Goal: Use online tool/utility: Utilize a website feature to perform a specific function

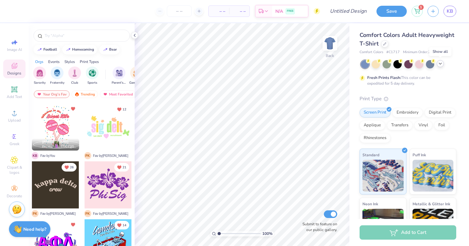
click at [439, 65] on icon at bounding box center [439, 63] width 5 height 5
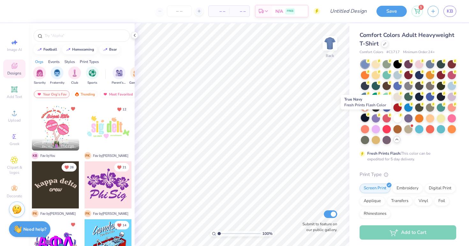
click at [366, 115] on circle at bounding box center [368, 115] width 4 height 4
click at [416, 144] on div "Fresh Prints Flash: This color can be expedited for 5 day delivery." at bounding box center [407, 111] width 97 height 102
click at [383, 47] on div at bounding box center [384, 43] width 7 height 7
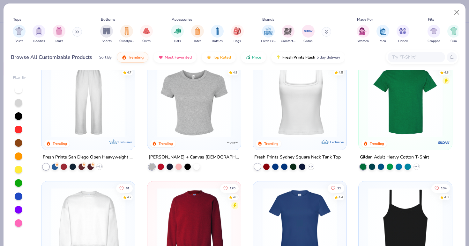
scroll to position [267, 0]
click at [455, 10] on button "Close" at bounding box center [456, 12] width 12 height 12
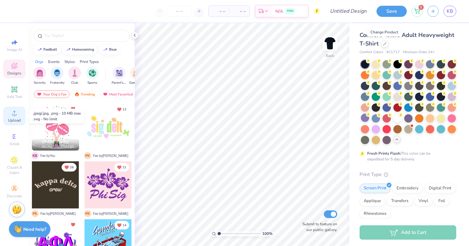
click at [5, 121] on div "Upload" at bounding box center [14, 116] width 22 height 19
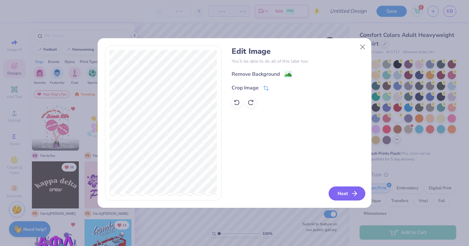
click at [332, 195] on button "Next" at bounding box center [346, 194] width 37 height 14
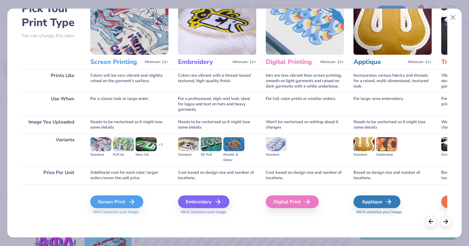
scroll to position [40, 0]
click at [115, 204] on div "Screen Print" at bounding box center [117, 202] width 53 height 13
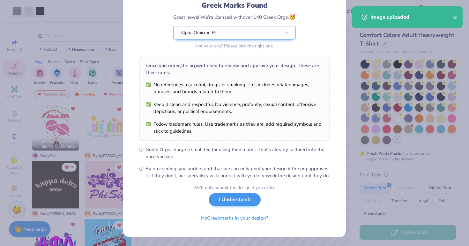
scroll to position [52, 0]
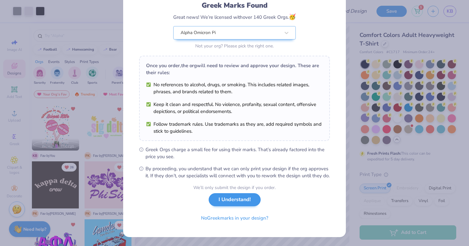
click at [233, 200] on button "I Understand!" at bounding box center [234, 199] width 52 height 13
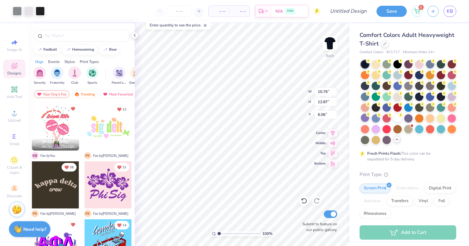
scroll to position [0, 0]
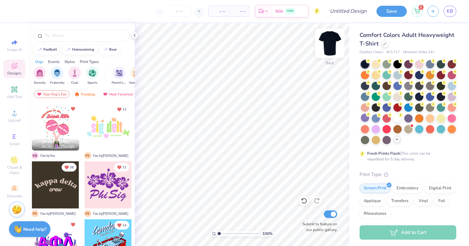
click at [327, 45] on img at bounding box center [329, 43] width 25 height 25
click at [17, 122] on span "Upload" at bounding box center [14, 120] width 13 height 5
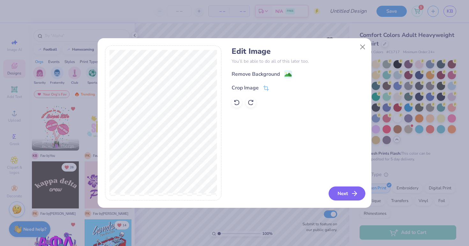
click at [340, 194] on button "Next" at bounding box center [346, 194] width 37 height 14
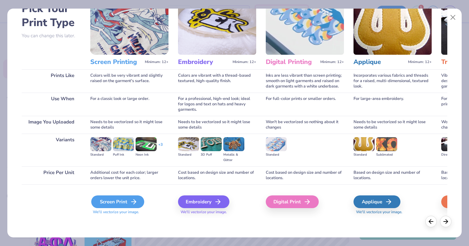
scroll to position [40, 0]
click at [126, 201] on div "Screen Print" at bounding box center [117, 202] width 53 height 13
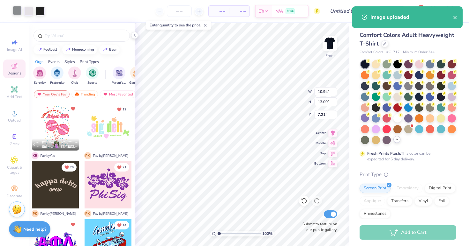
click at [19, 12] on div at bounding box center [17, 10] width 9 height 9
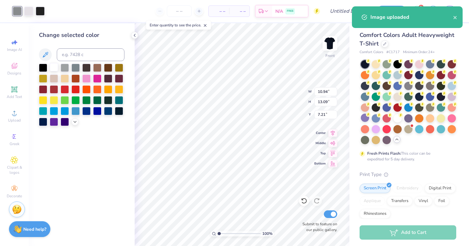
click at [53, 65] on div at bounding box center [54, 67] width 8 height 8
click at [26, 8] on div at bounding box center [28, 10] width 9 height 9
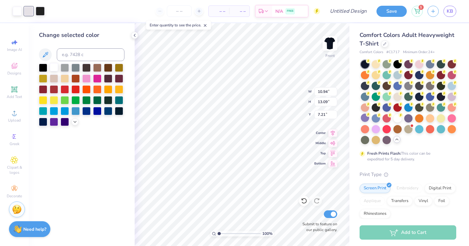
click at [54, 67] on div at bounding box center [54, 67] width 8 height 8
click at [30, 12] on div at bounding box center [28, 10] width 9 height 9
click at [55, 68] on div at bounding box center [54, 67] width 8 height 8
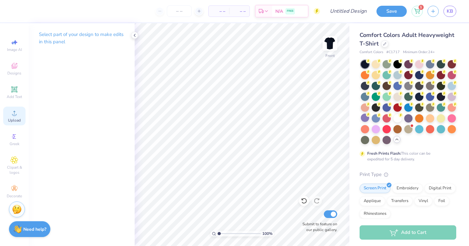
click at [16, 119] on span "Upload" at bounding box center [14, 120] width 13 height 5
click at [5, 116] on div "Upload" at bounding box center [14, 116] width 22 height 19
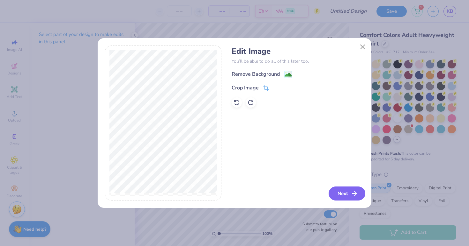
click at [340, 190] on button "Next" at bounding box center [346, 194] width 37 height 14
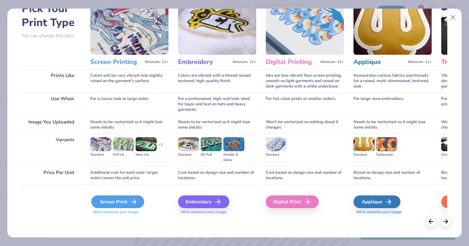
click at [116, 202] on div "Screen Print" at bounding box center [117, 202] width 53 height 13
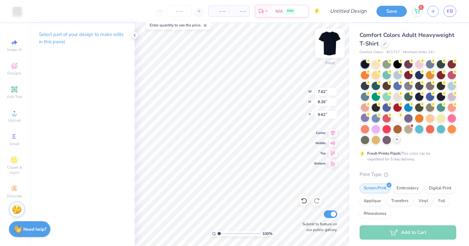
type input "10.57"
type input "11.46"
type input "13.14"
type input "14.25"
type input "6.83"
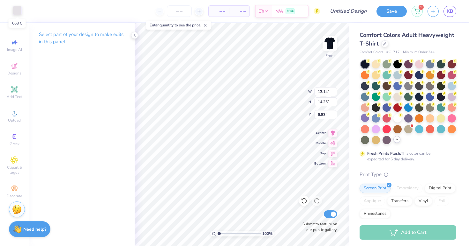
click at [16, 15] on div at bounding box center [17, 10] width 9 height 9
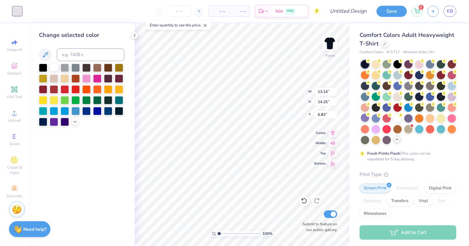
click at [55, 69] on div at bounding box center [54, 67] width 8 height 8
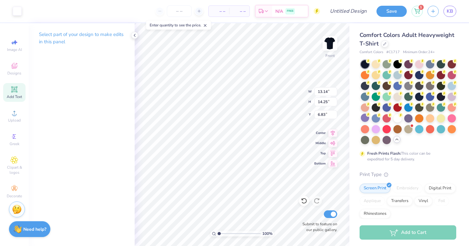
click at [14, 97] on span "Add Text" at bounding box center [14, 96] width 15 height 5
type input "5.69"
type input "1.65"
type input "12.93"
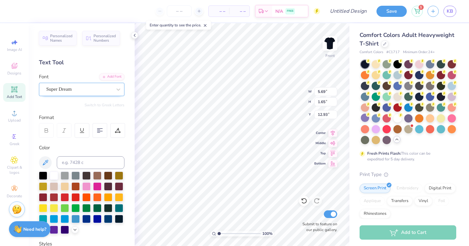
click at [78, 90] on div "Super Dream" at bounding box center [79, 89] width 67 height 10
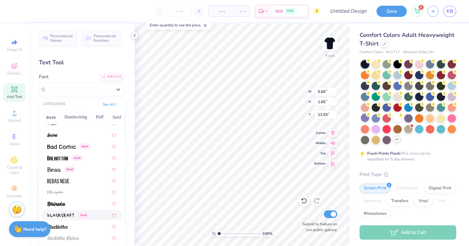
scroll to position [268, 0]
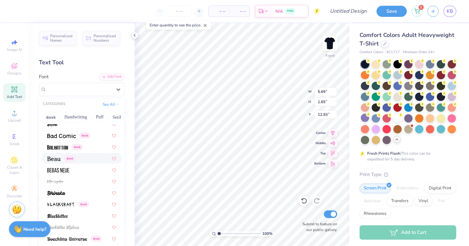
click at [91, 163] on div "Greek" at bounding box center [81, 158] width 80 height 11
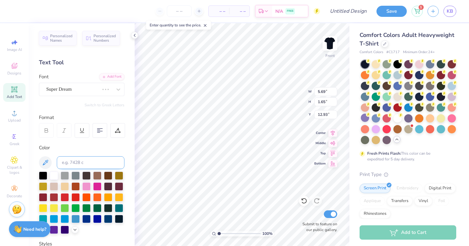
type input "5.28"
type input "1.63"
type input "3.75"
type textarea "AOII ON FILM"
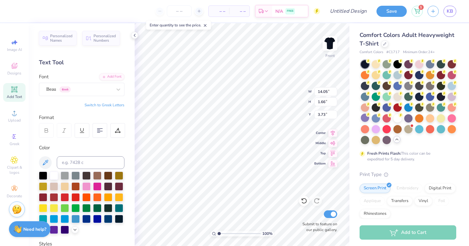
type input "19.02"
type input "9.68"
type input "1.15"
type input "19.53"
click at [17, 94] on span "Add Text" at bounding box center [14, 96] width 15 height 5
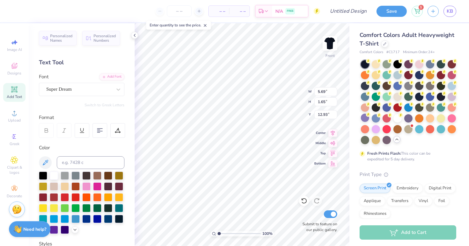
type textarea "a"
type textarea "ALPHA O"
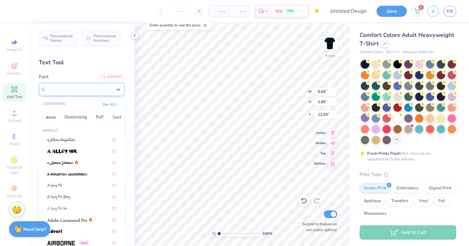
click at [85, 84] on div "Super Dream" at bounding box center [81, 89] width 85 height 13
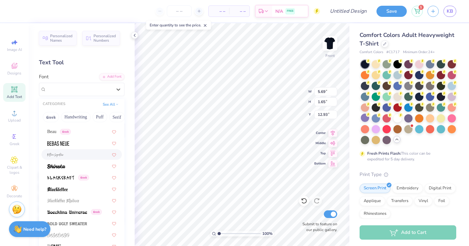
scroll to position [293, 0]
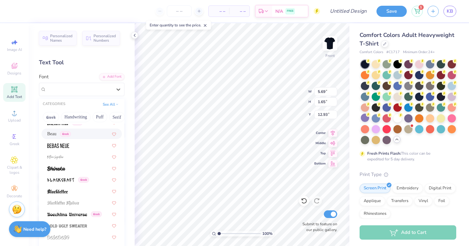
click at [90, 134] on div "Beau Greek" at bounding box center [81, 134] width 69 height 7
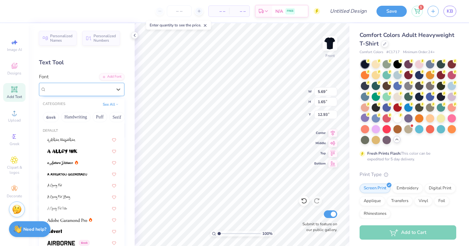
click at [91, 90] on div "Beau Greek" at bounding box center [79, 89] width 67 height 10
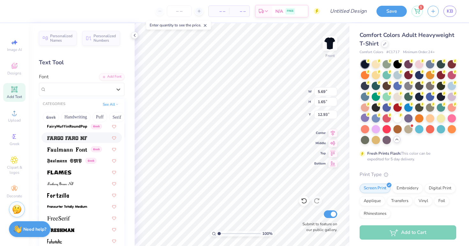
scroll to position [1340, 0]
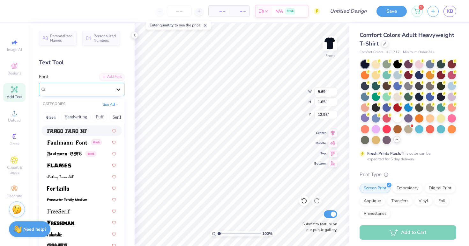
click at [118, 91] on icon at bounding box center [118, 89] width 6 height 6
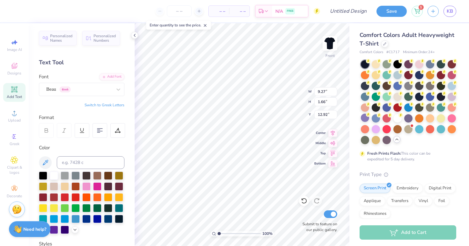
type input "6.12"
click at [9, 124] on div "Upload" at bounding box center [14, 116] width 22 height 19
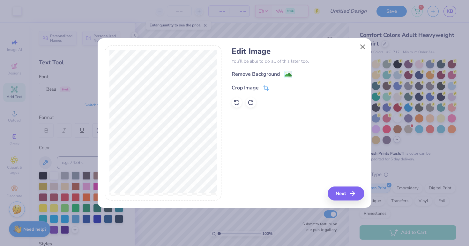
click at [360, 47] on button "Close" at bounding box center [362, 47] width 12 height 12
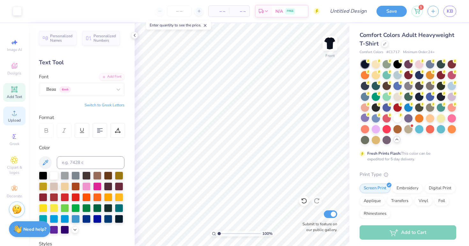
click at [12, 118] on span "Upload" at bounding box center [14, 120] width 13 height 5
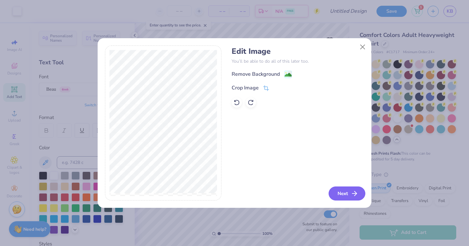
click at [334, 197] on button "Next" at bounding box center [346, 194] width 37 height 14
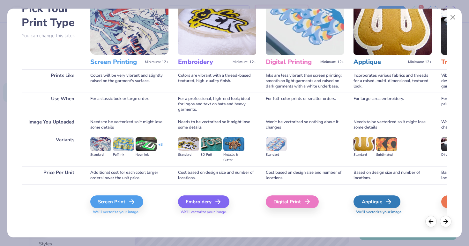
scroll to position [40, 0]
click at [132, 208] on div "Screen Print" at bounding box center [117, 202] width 53 height 13
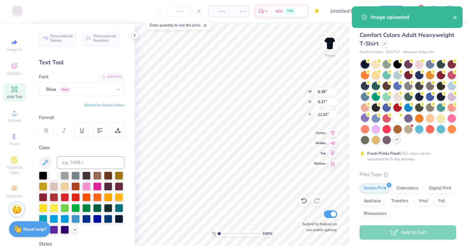
click at [15, 7] on div at bounding box center [17, 10] width 9 height 9
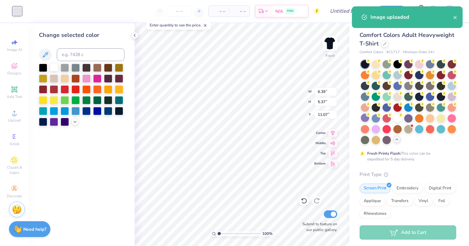
click at [50, 69] on div at bounding box center [54, 67] width 8 height 8
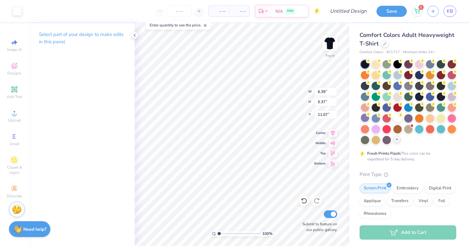
type input "8.72"
type input "7.32"
type input "9.55"
type input "9.27"
type input "1.66"
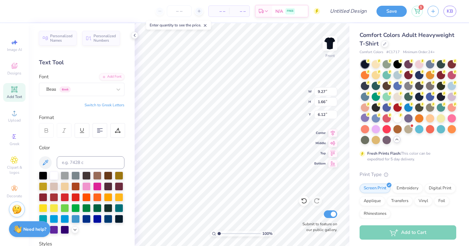
type input "7.31"
type input "10.11"
type input "1.81"
type input "7.16"
type input "9.68"
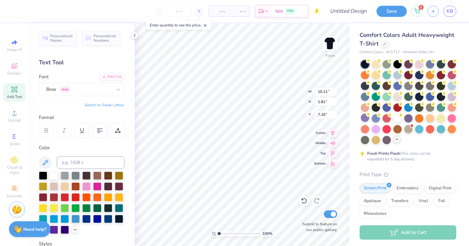
type input "1.15"
type input "17.46"
type input "7.76"
type input "0.92"
type input "17.68"
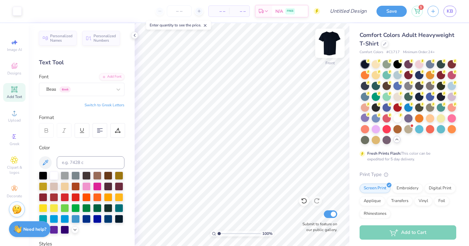
click at [329, 45] on img at bounding box center [329, 43] width 25 height 25
click at [18, 92] on div "Add Text" at bounding box center [14, 92] width 22 height 19
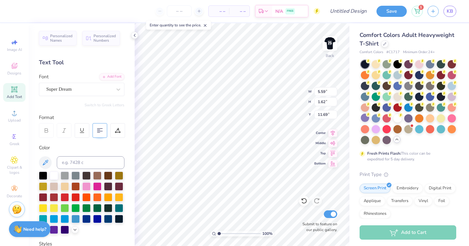
type textarea "AOII FALL FORMAL"
click at [104, 131] on div at bounding box center [99, 130] width 15 height 15
click at [90, 96] on div "Super Dream" at bounding box center [81, 89] width 85 height 13
click at [90, 90] on div "Super Dream" at bounding box center [79, 89] width 66 height 7
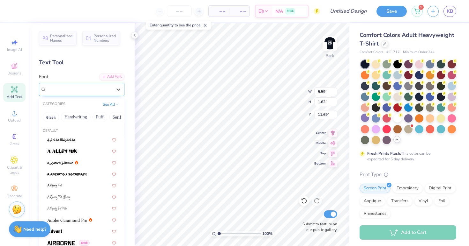
click at [90, 90] on div "Super Dream" at bounding box center [79, 89] width 66 height 7
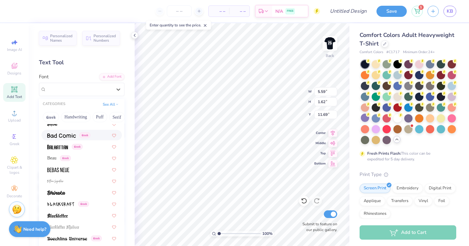
scroll to position [282, 0]
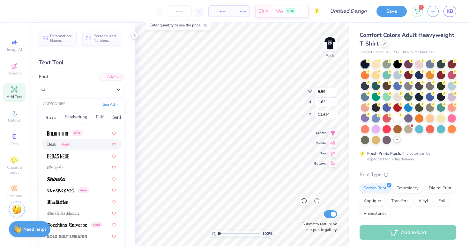
click at [81, 148] on div "Beau Greek" at bounding box center [81, 144] width 69 height 7
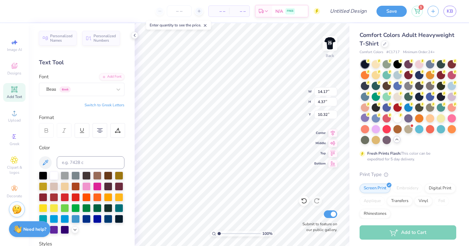
type input "5.35"
type input "1.65"
type input "13.03"
type input "2.78"
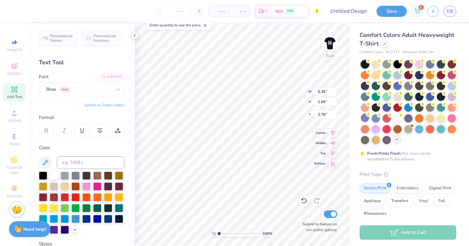
scroll to position [0, 0]
type textarea "AOII"
click at [7, 90] on div "Add Text" at bounding box center [14, 92] width 22 height 19
type textarea "D"
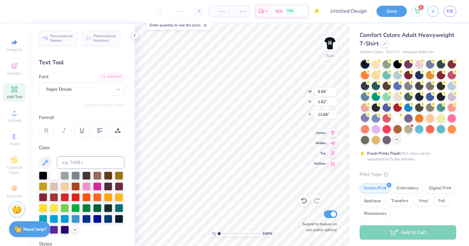
type textarea "FALL FORMAL"
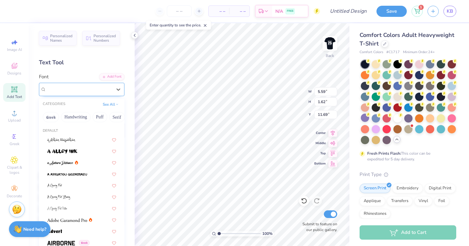
click at [68, 92] on span "Super Dream" at bounding box center [58, 89] width 25 height 7
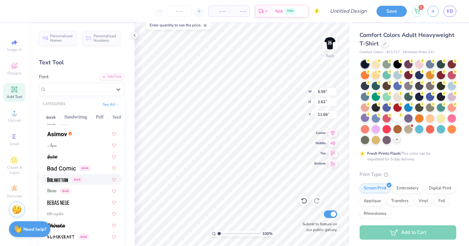
scroll to position [238, 0]
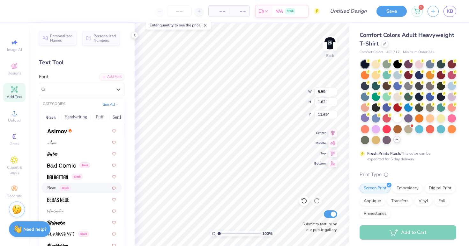
click at [78, 187] on div "Beau Greek" at bounding box center [81, 188] width 69 height 7
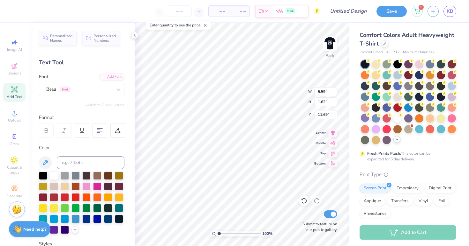
scroll to position [0, 2]
type input "6.95"
type input "0.79"
type input "12.52"
type input "3.63"
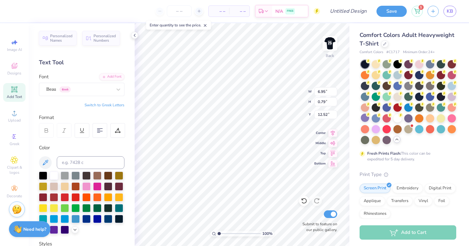
type input "0.41"
type input "4.81"
type input "3.86"
click at [331, 47] on img at bounding box center [329, 43] width 25 height 25
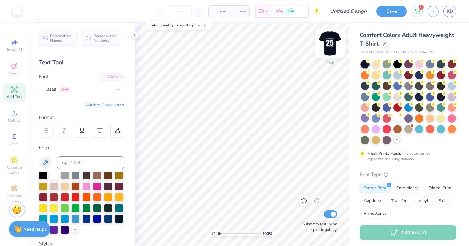
click at [331, 47] on img at bounding box center [329, 43] width 25 height 25
click at [328, 47] on img at bounding box center [329, 43] width 25 height 25
type textarea "ON FILM"
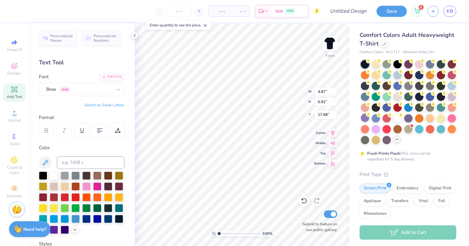
type input "17.37"
